Goal: Find contact information: Find contact information

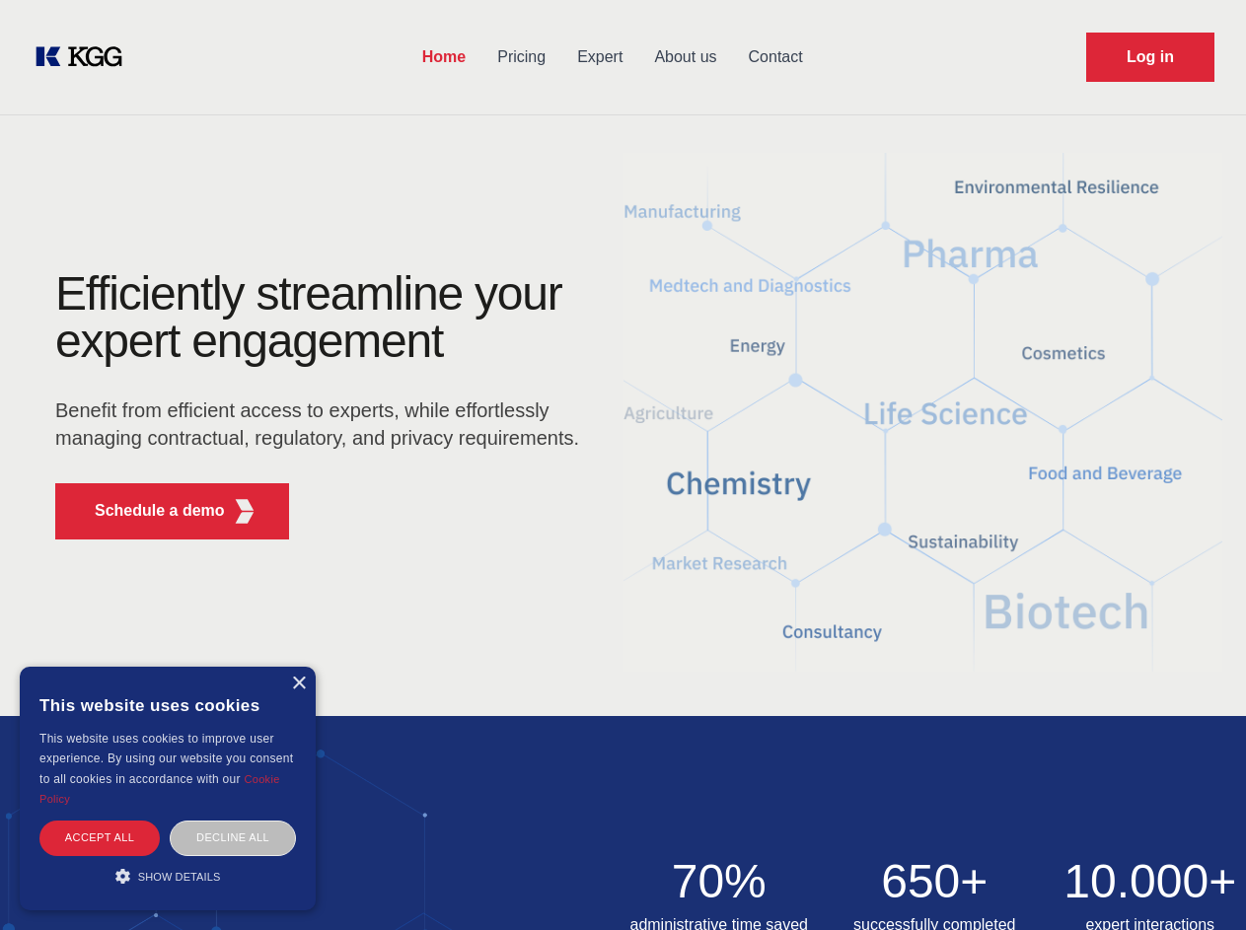
click at [623, 465] on div "Efficiently streamline your expert engagement Benefit from efficient access to …" at bounding box center [324, 412] width 600 height 285
click at [148, 511] on p "Schedule a demo" at bounding box center [160, 511] width 130 height 24
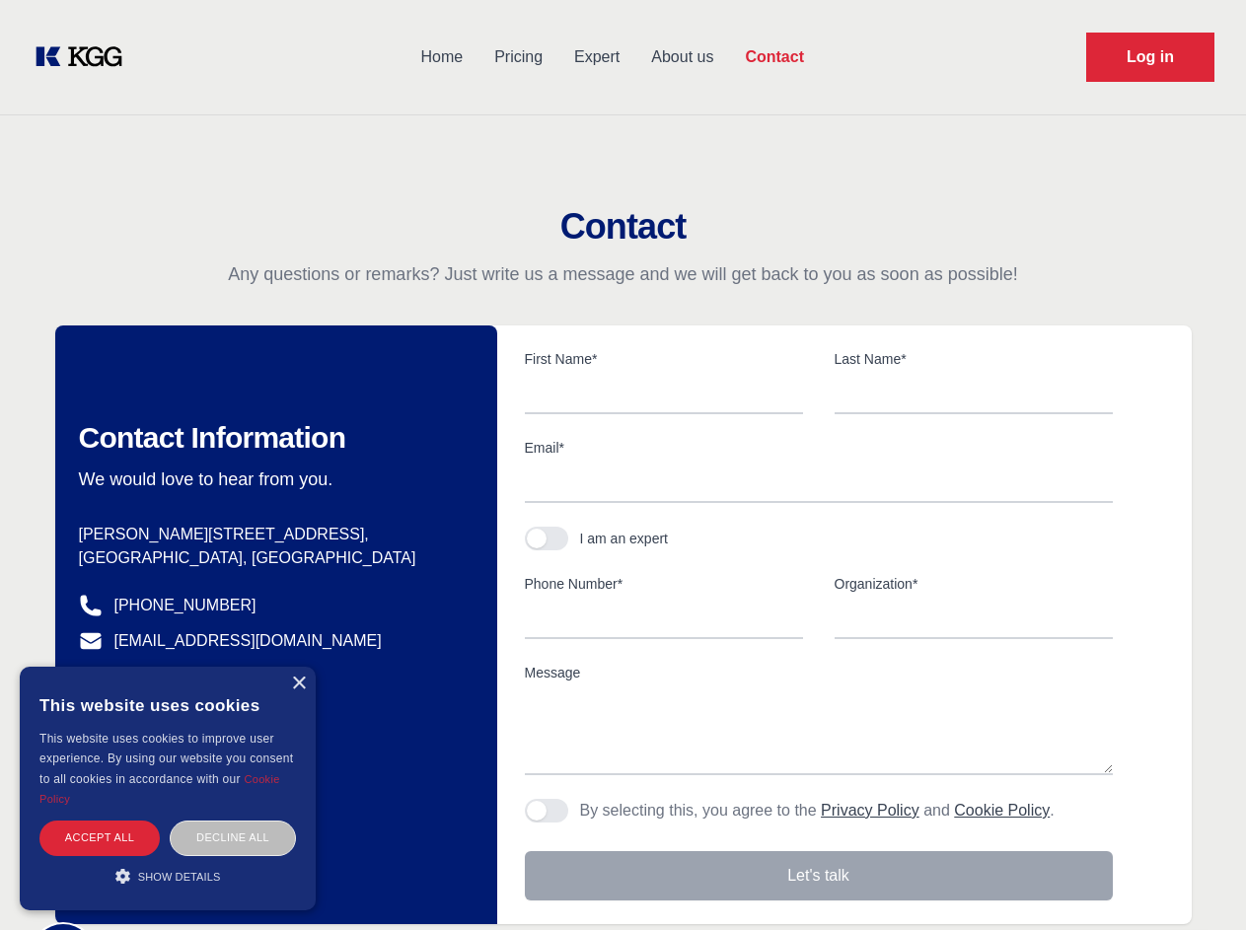
click at [298, 684] on div "× This website uses cookies This website uses cookies to improve user experienc…" at bounding box center [168, 789] width 296 height 244
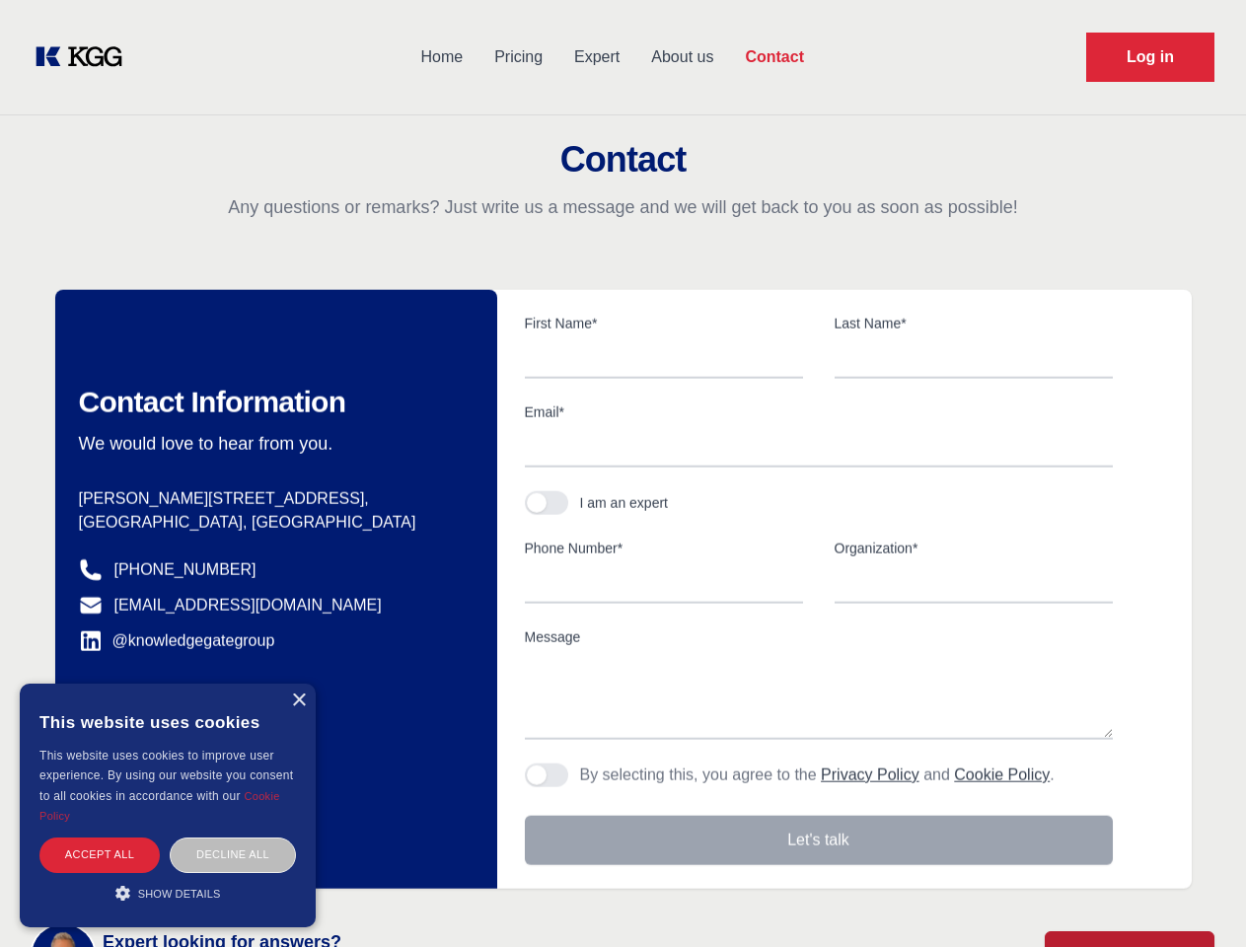
click at [100, 838] on div "Accept all" at bounding box center [99, 855] width 120 height 35
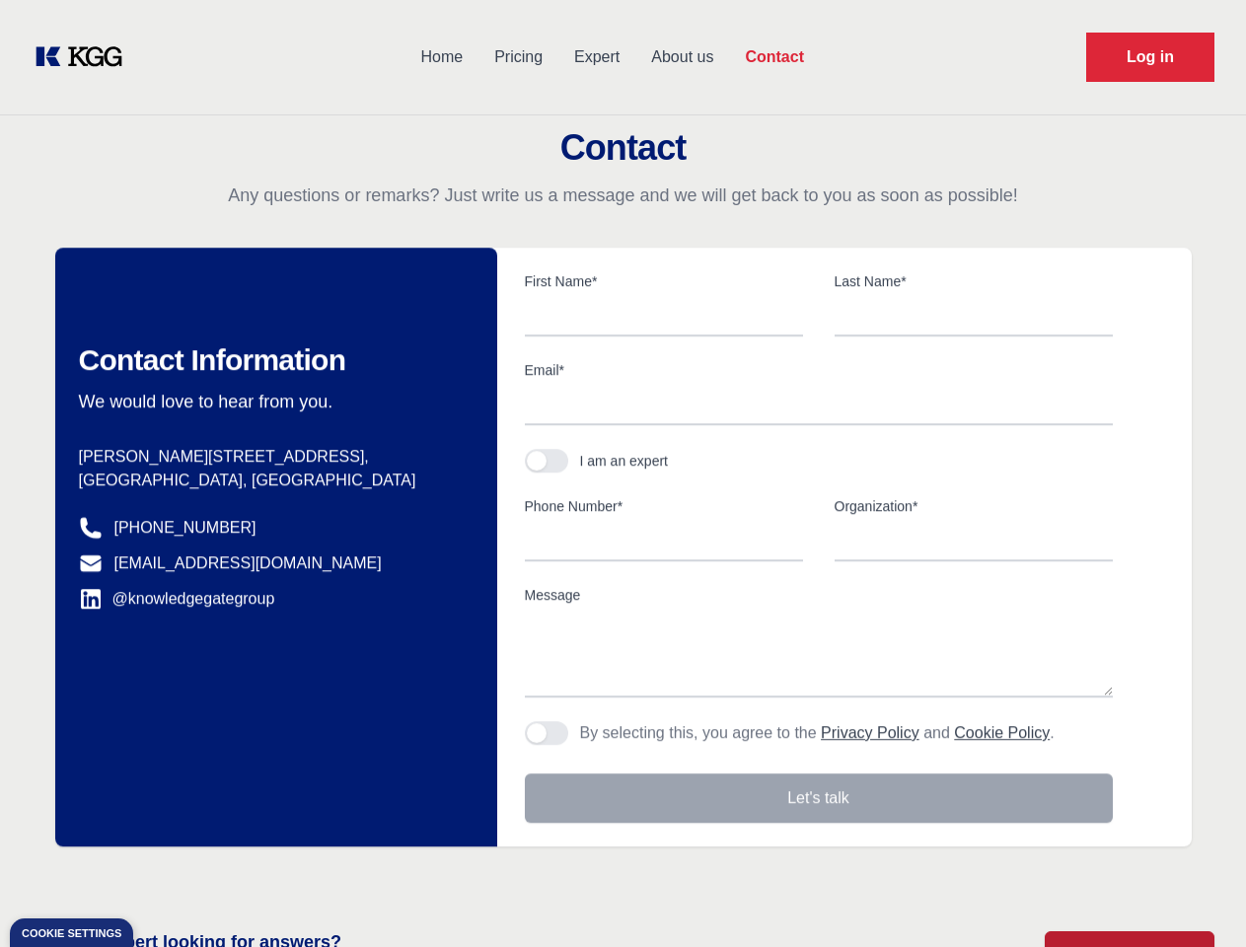
click at [233, 838] on div "Contact Information We would love to hear from you. Postal address [PERSON_NAME…" at bounding box center [276, 547] width 442 height 599
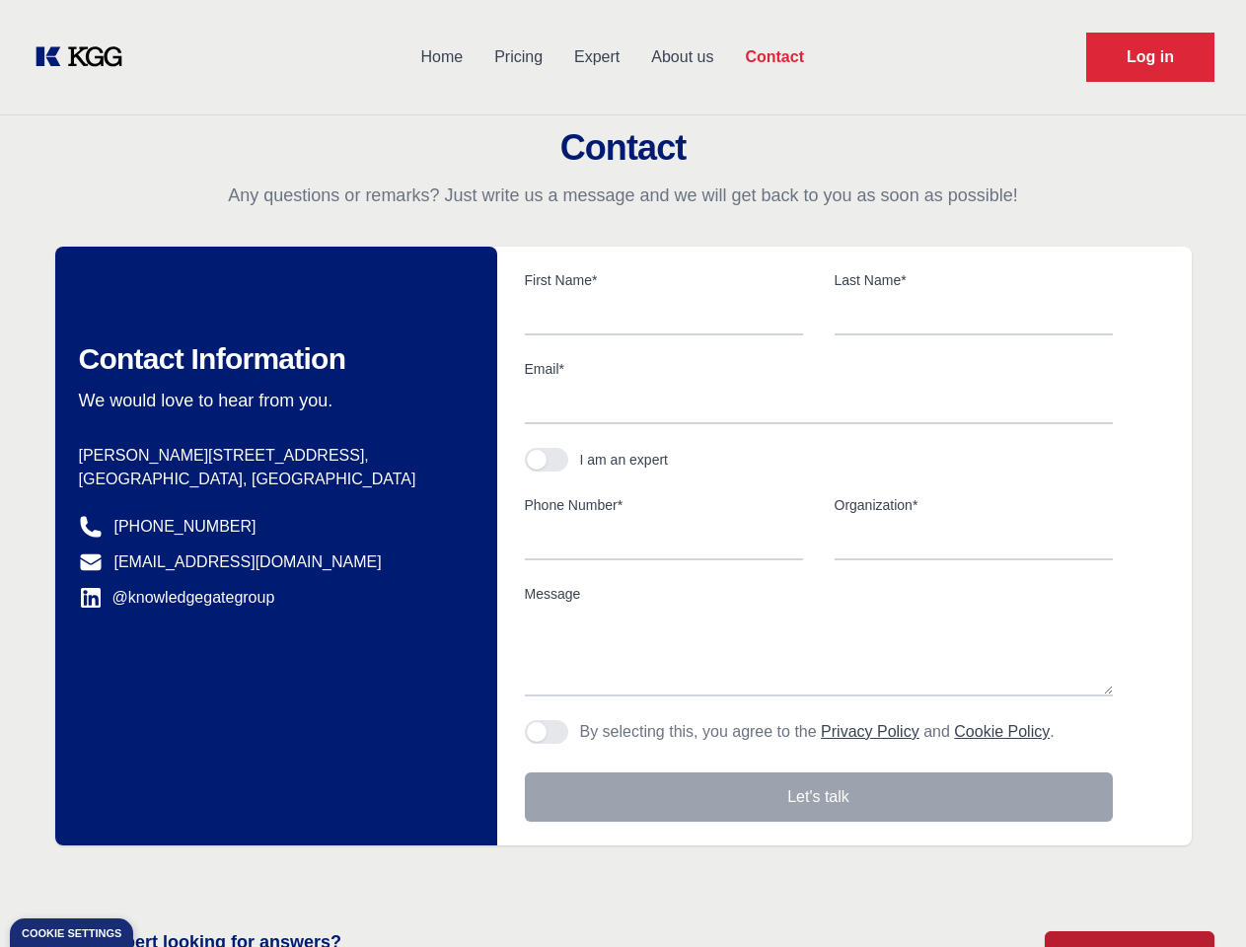
click at [168, 876] on main "Contact Any questions or remarks? Just write us a message and we will get back …" at bounding box center [623, 513] width 1246 height 1027
